Goal: Information Seeking & Learning: Learn about a topic

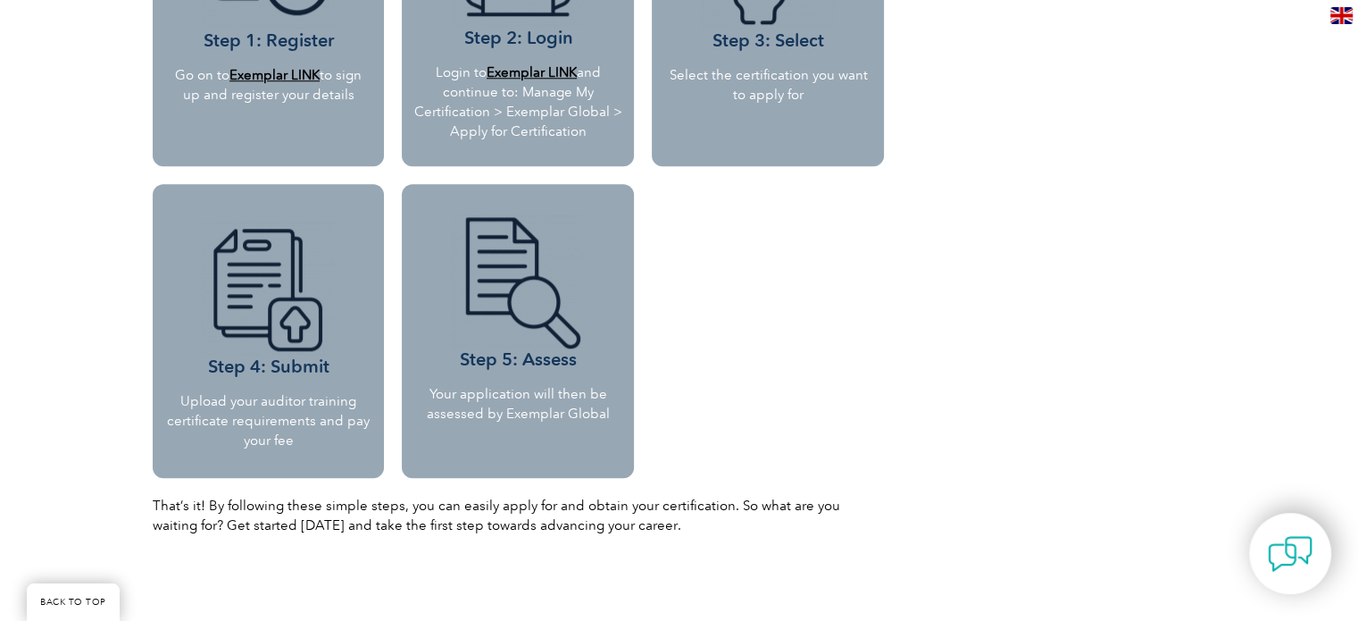
scroll to position [1806, 0]
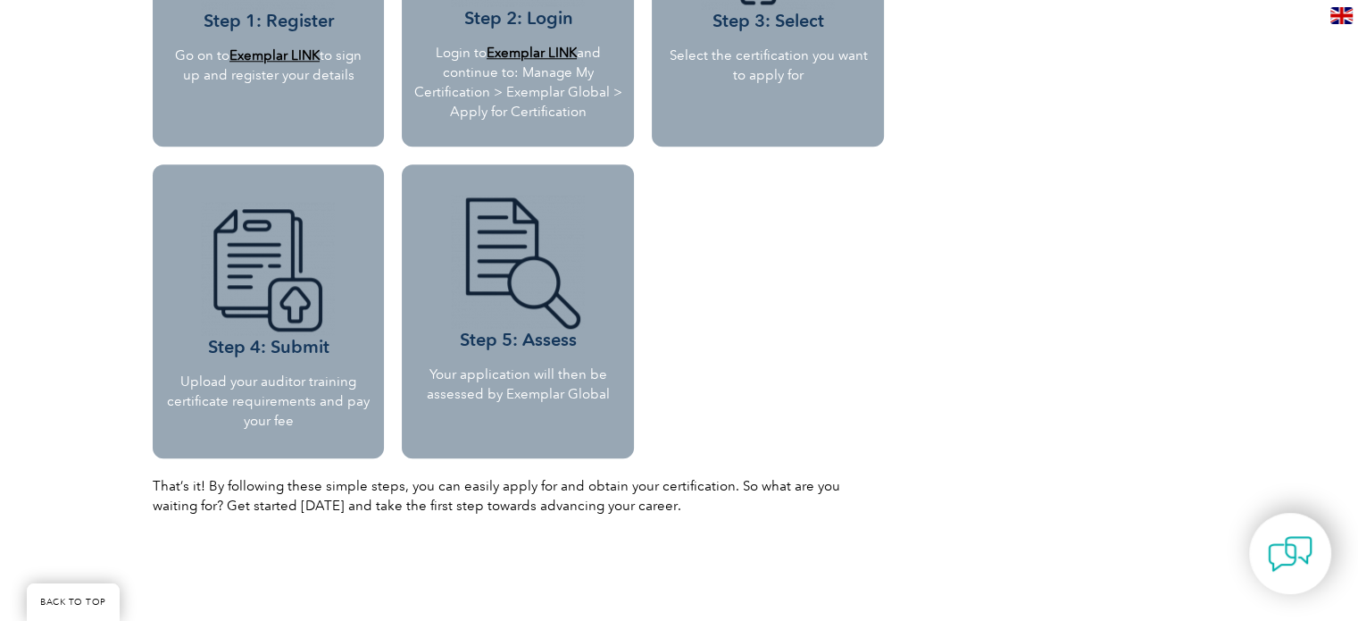
click at [307, 328] on img at bounding box center [268, 269] width 134 height 134
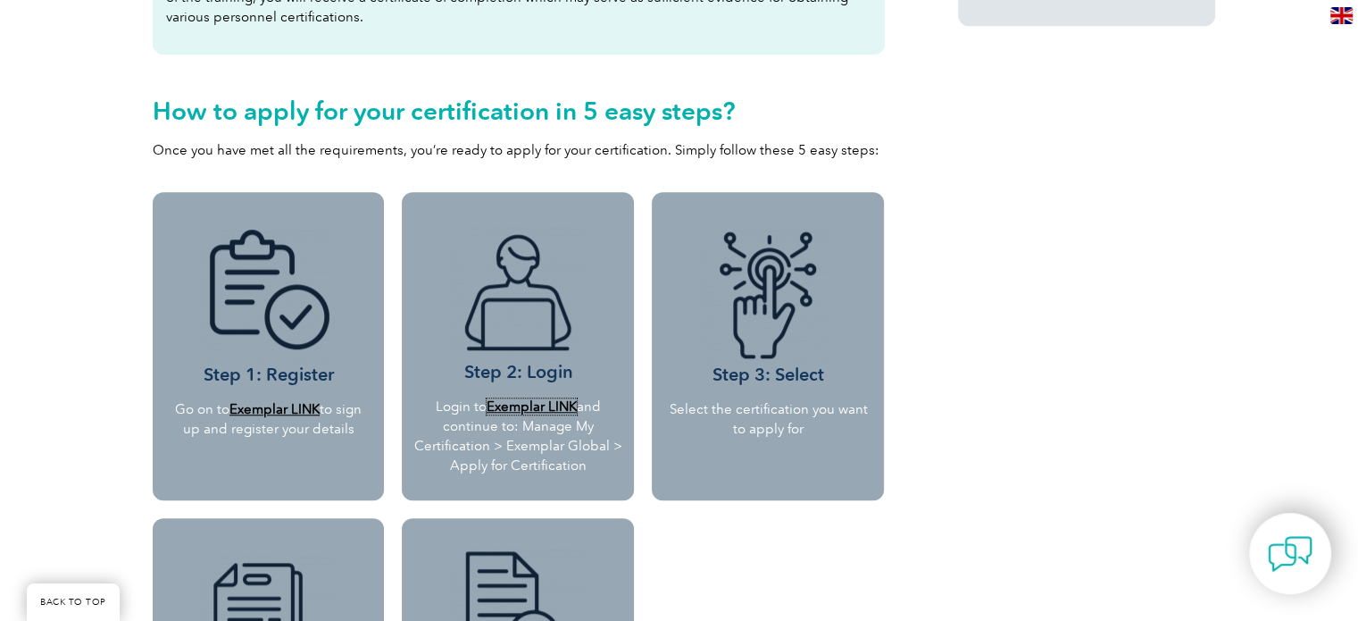
scroll to position [1448, 0]
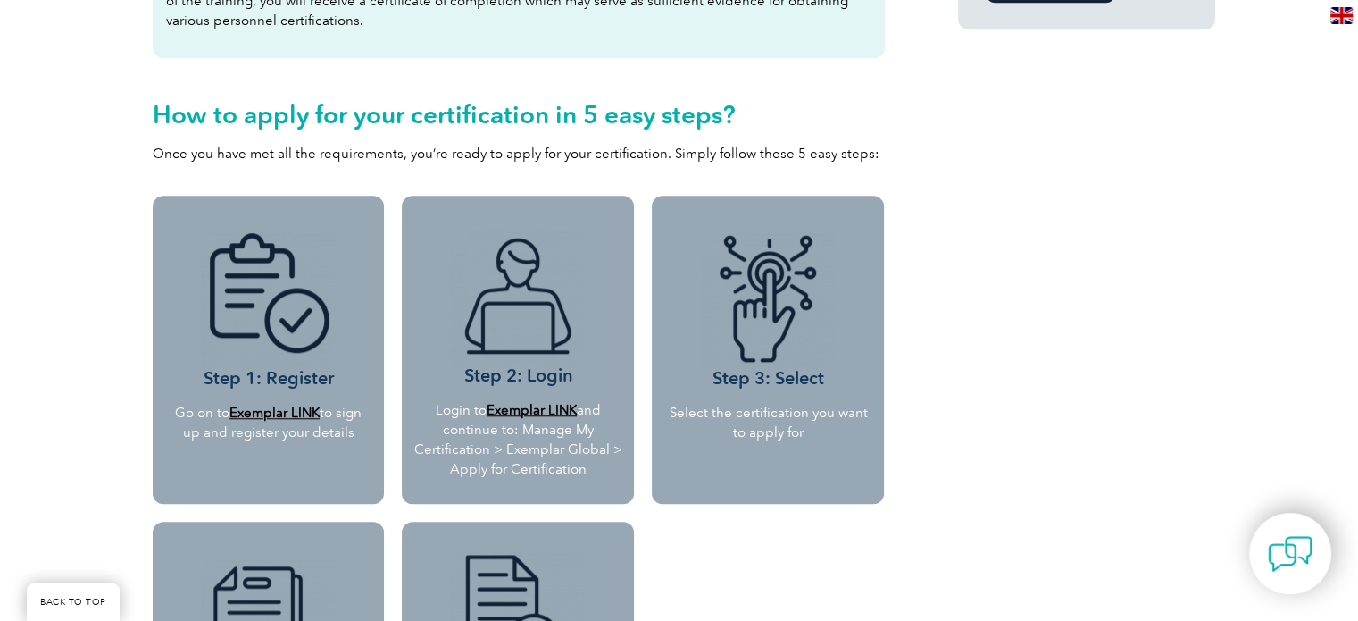
click at [642, 328] on div "Step 2: Login Login to Exemplar LINK and continue to: Manage My Certification >…" at bounding box center [518, 506] width 250 height 638
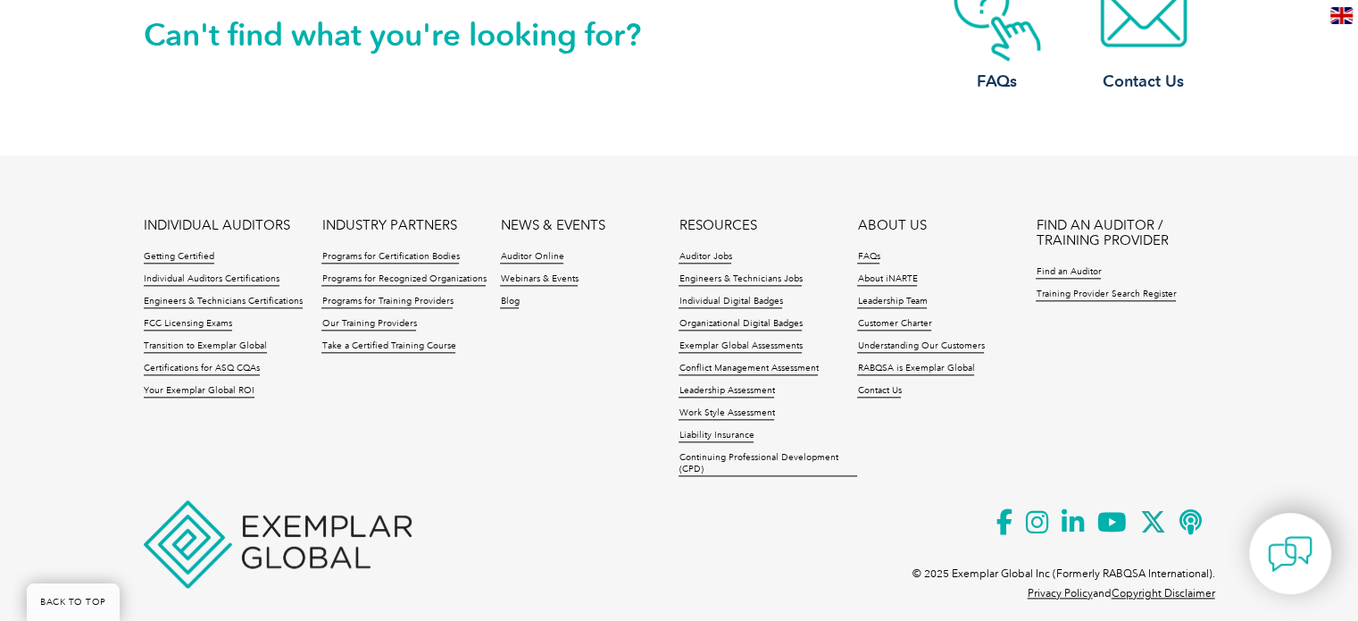
scroll to position [1656, 0]
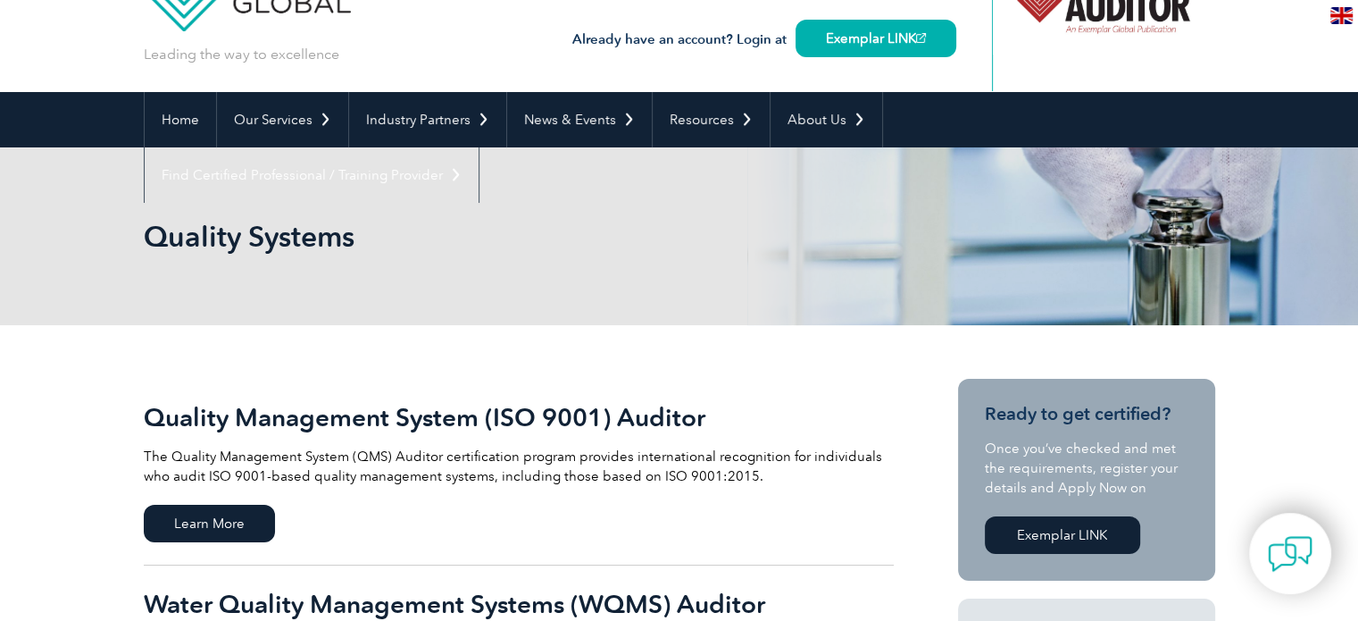
scroll to position [268, 0]
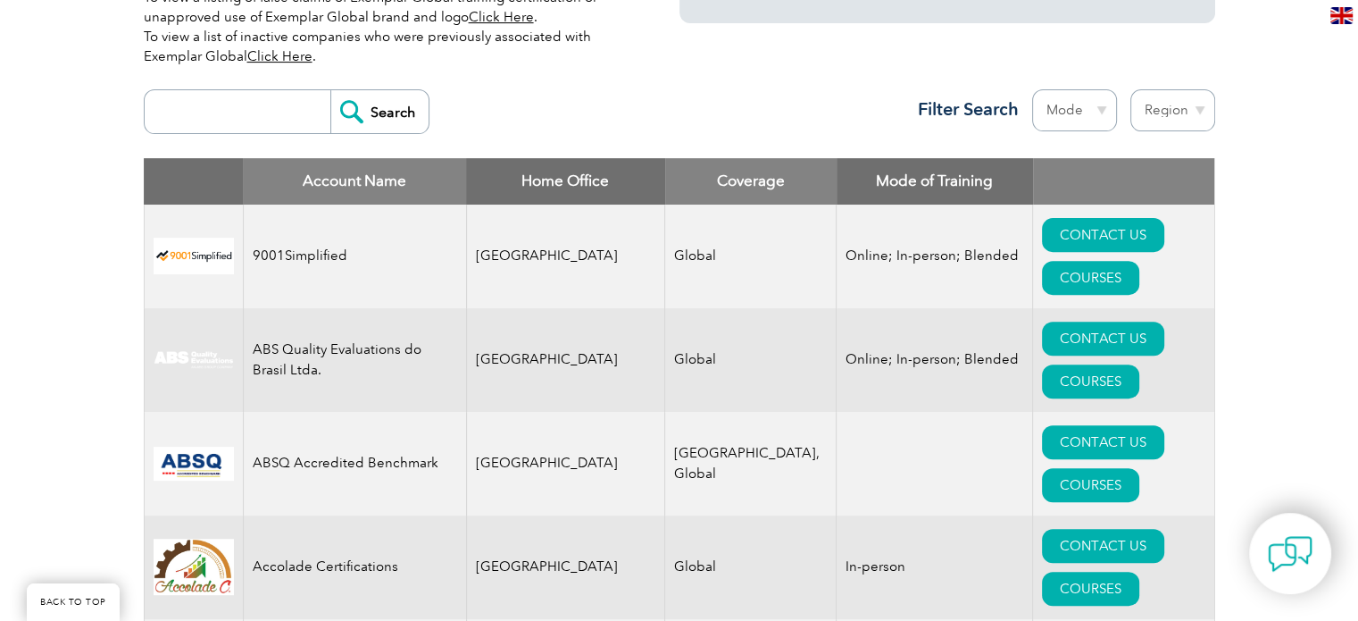
scroll to position [446, 0]
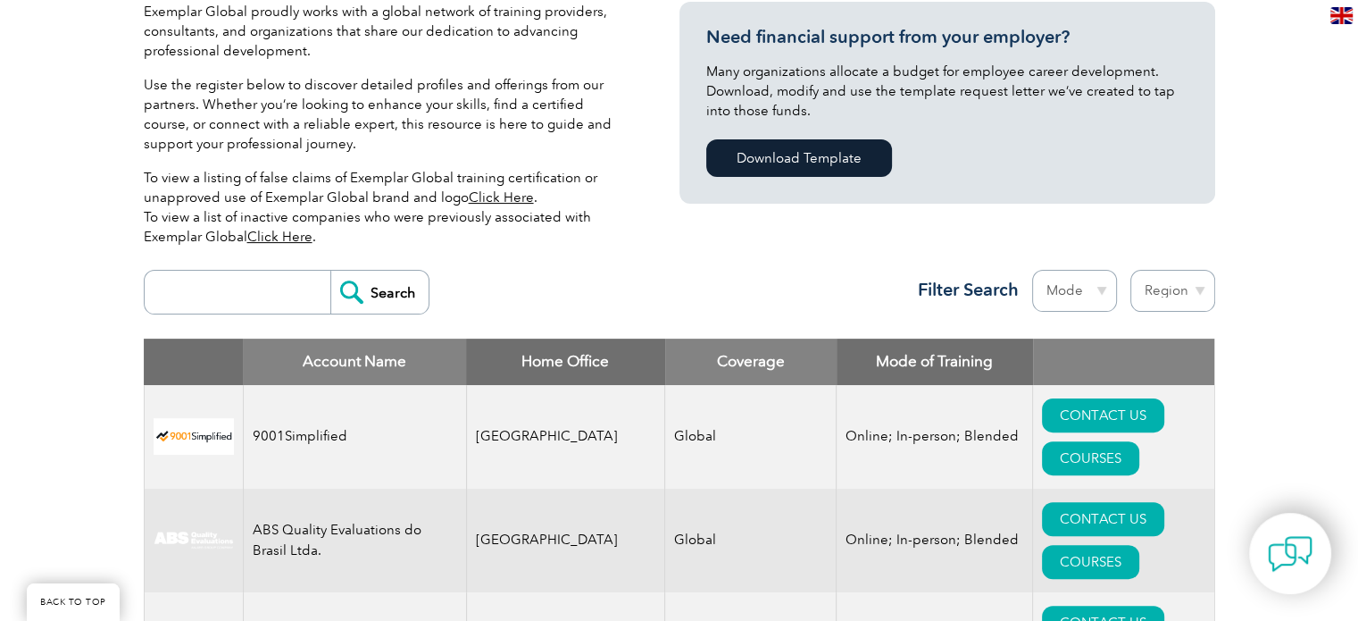
click at [257, 288] on input "search" at bounding box center [242, 292] width 177 height 43
type input "ricl"
click at [388, 277] on input "Search" at bounding box center [379, 292] width 98 height 43
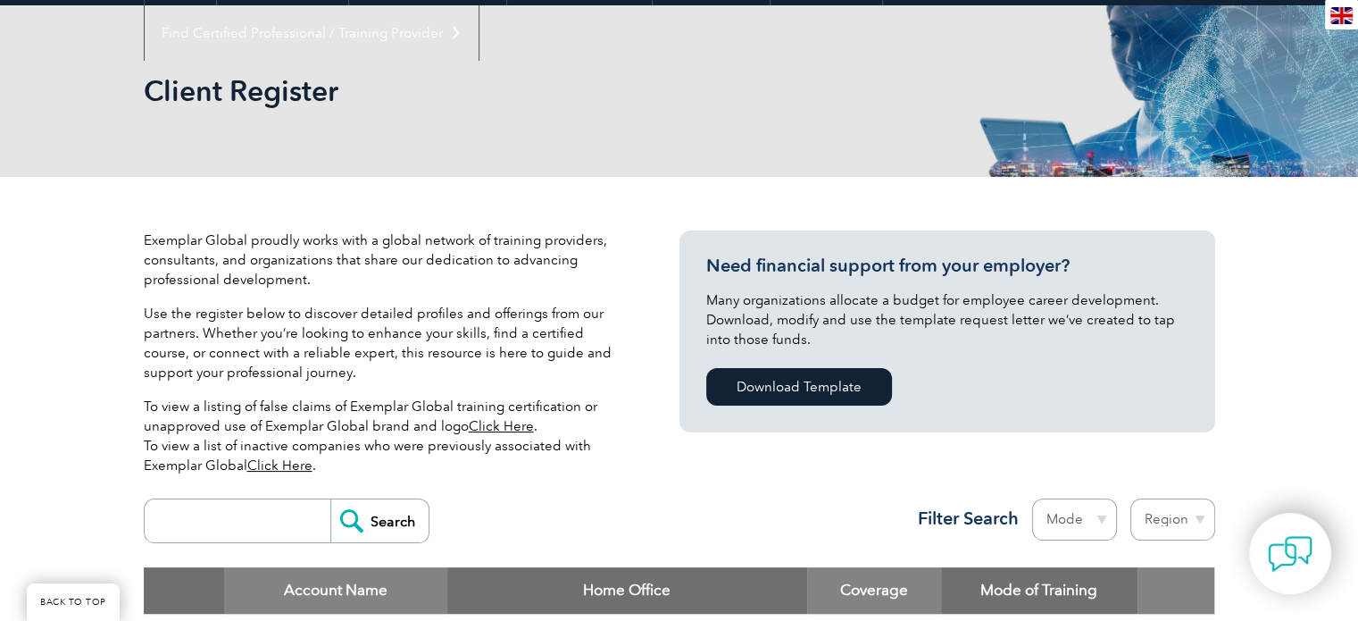
scroll to position [575, 0]
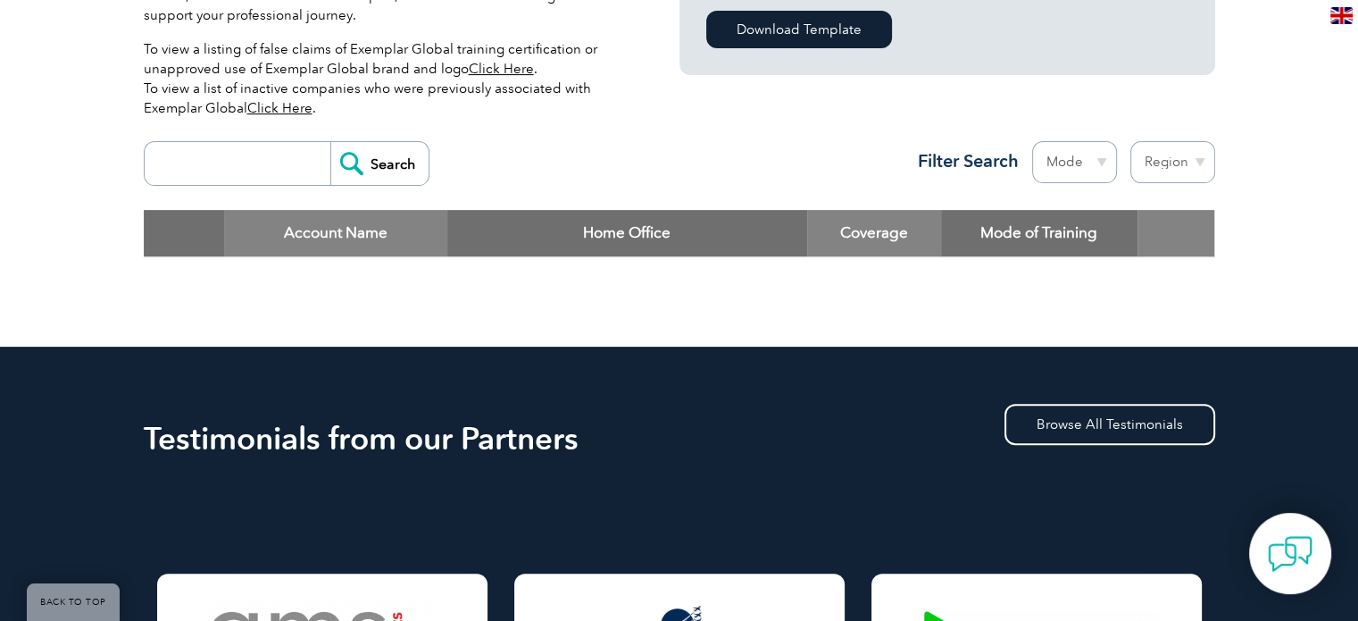
click at [287, 178] on input "search" at bounding box center [242, 163] width 177 height 43
type input "royal"
click at [352, 175] on input "Search" at bounding box center [379, 163] width 98 height 43
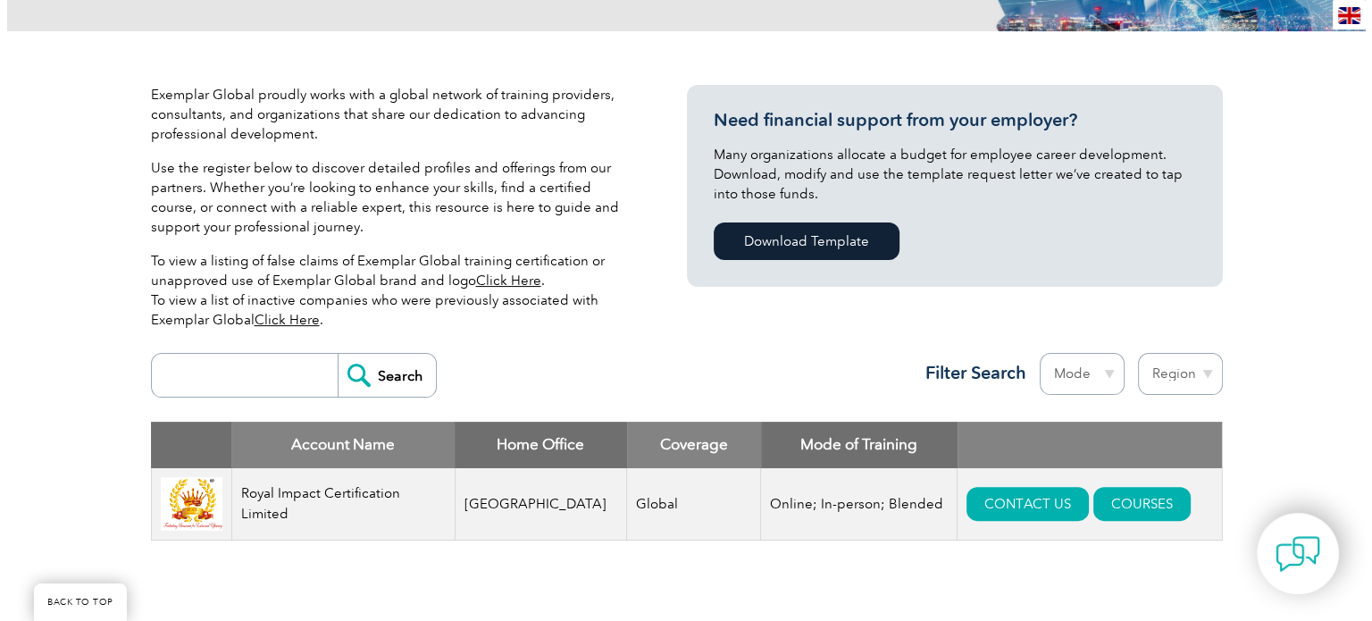
scroll to position [714, 0]
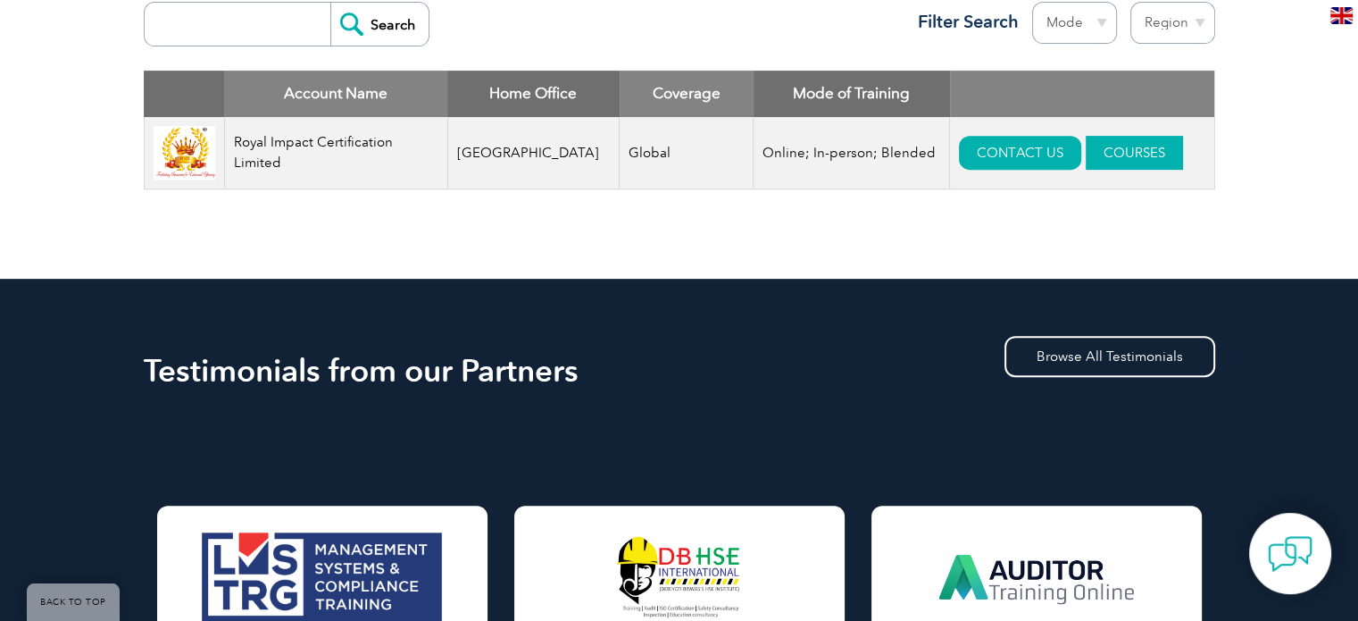
click at [1087, 155] on link "COURSES" at bounding box center [1134, 153] width 97 height 34
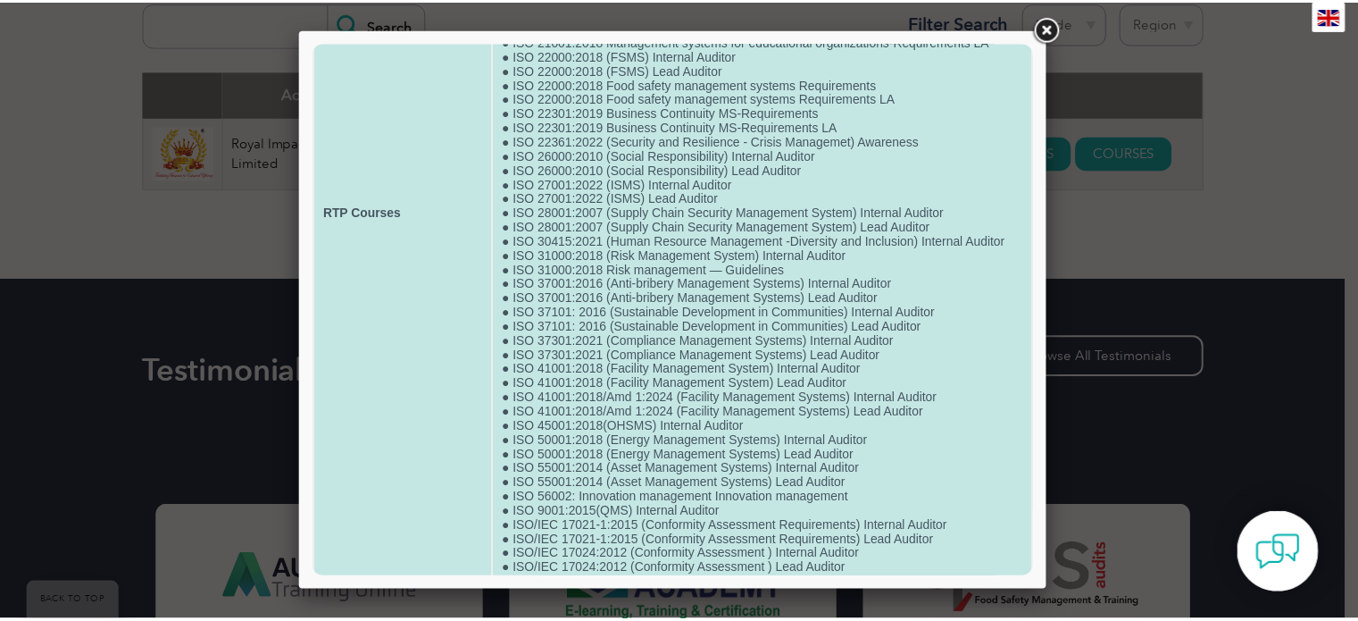
scroll to position [796, 0]
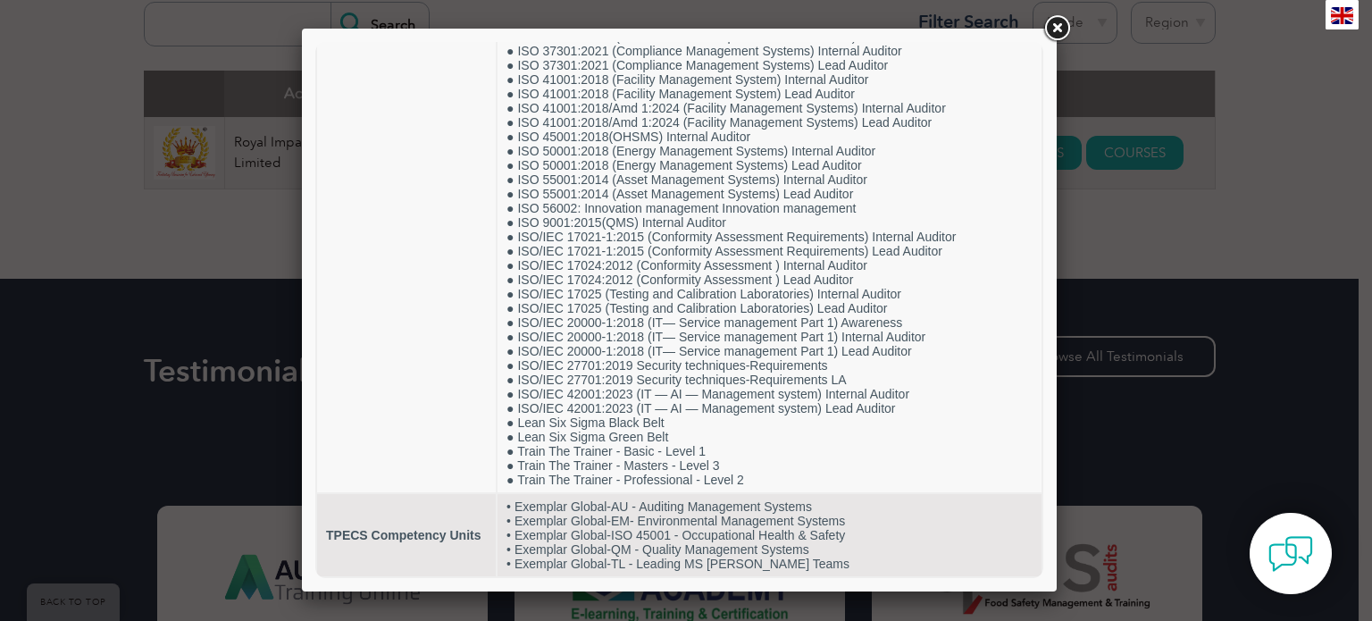
click at [1050, 28] on link at bounding box center [1056, 29] width 32 height 32
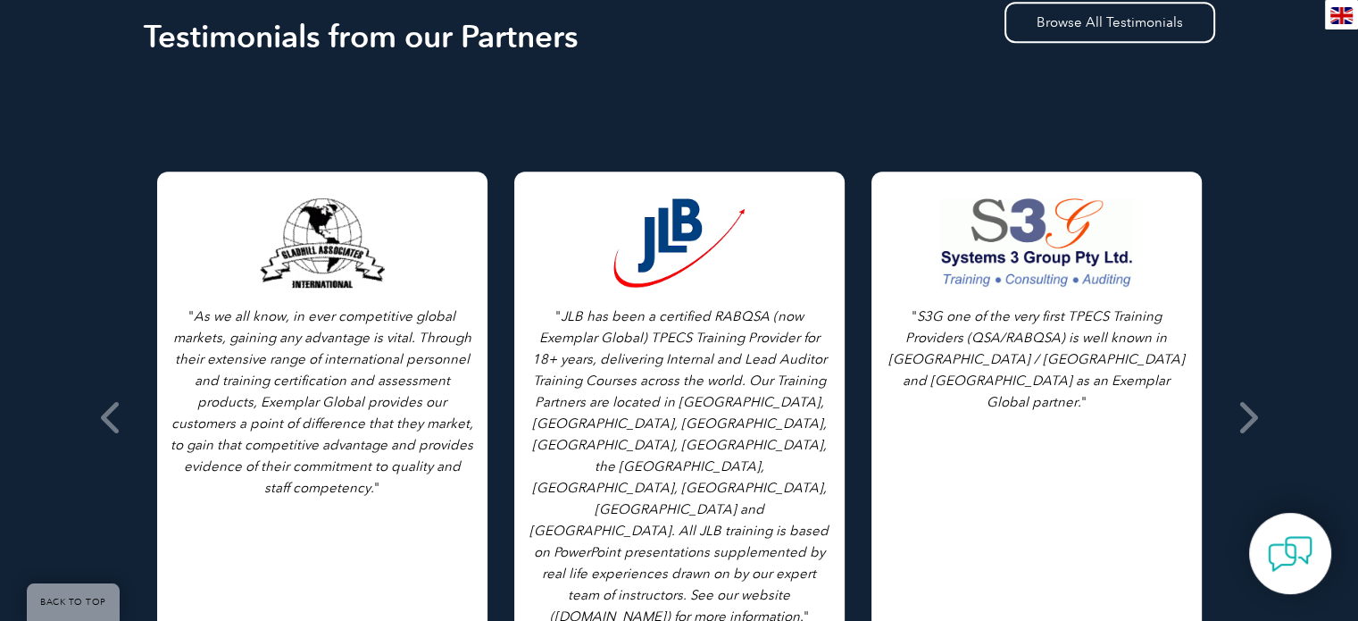
scroll to position [1161, 0]
